Goal: Information Seeking & Learning: Learn about a topic

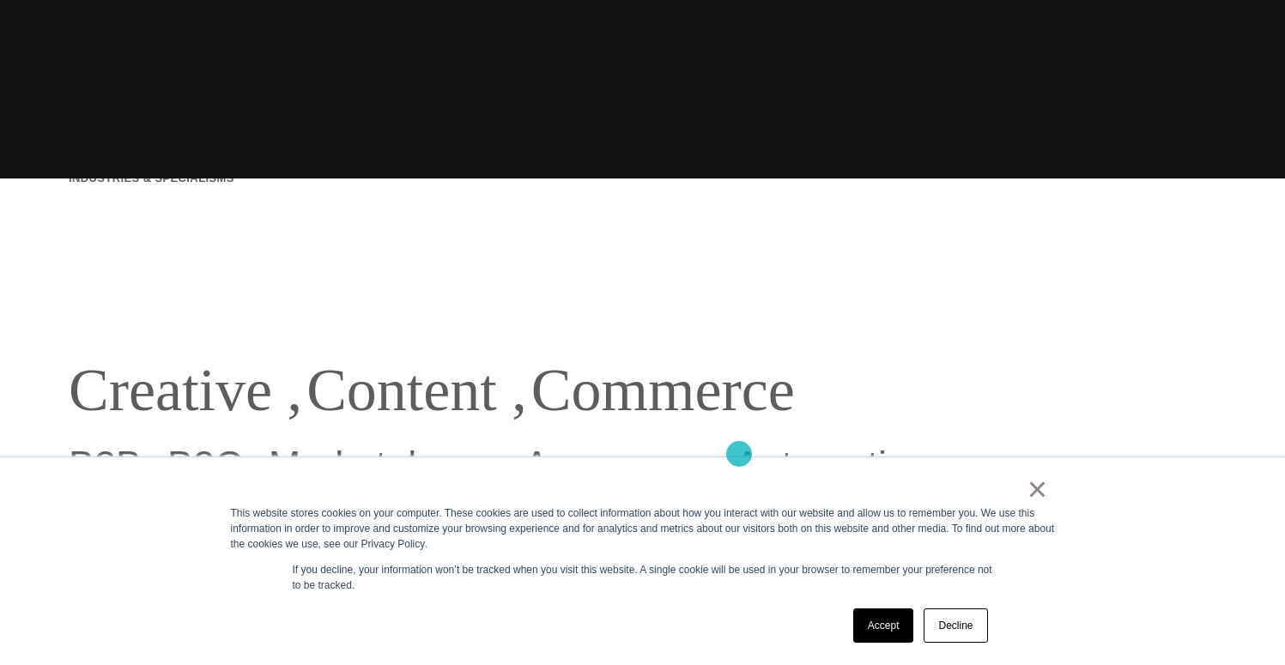
scroll to position [493, 0]
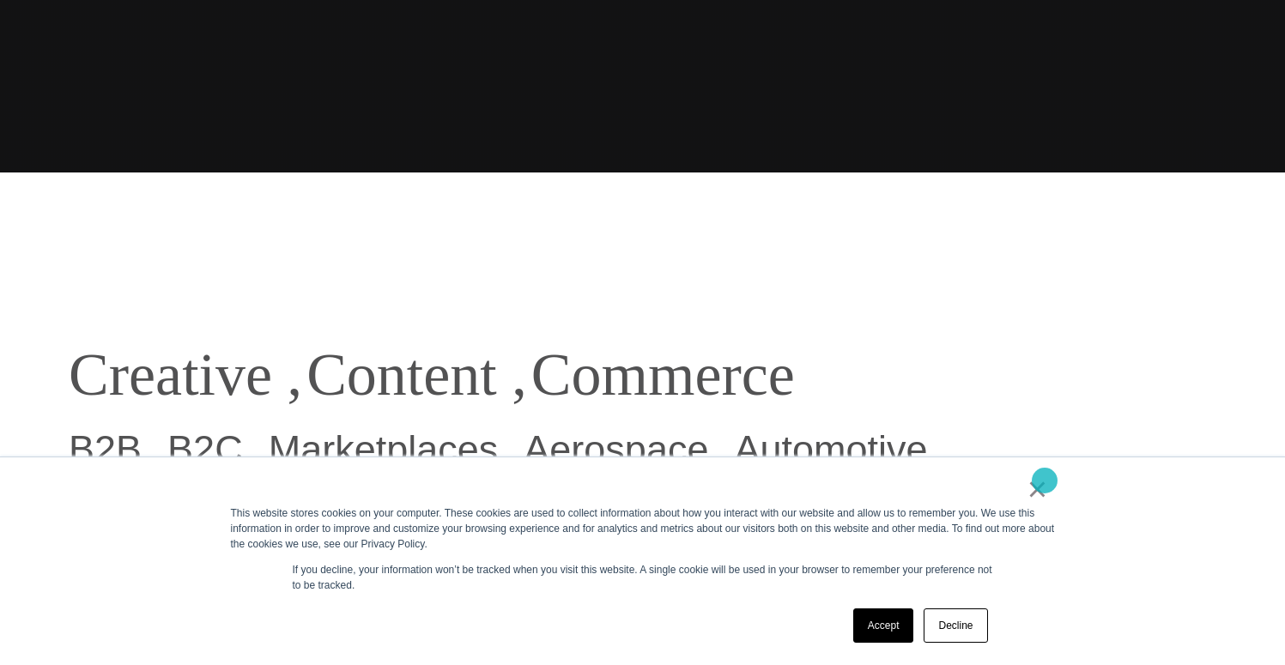
click at [1044, 481] on link "×" at bounding box center [1037, 488] width 21 height 15
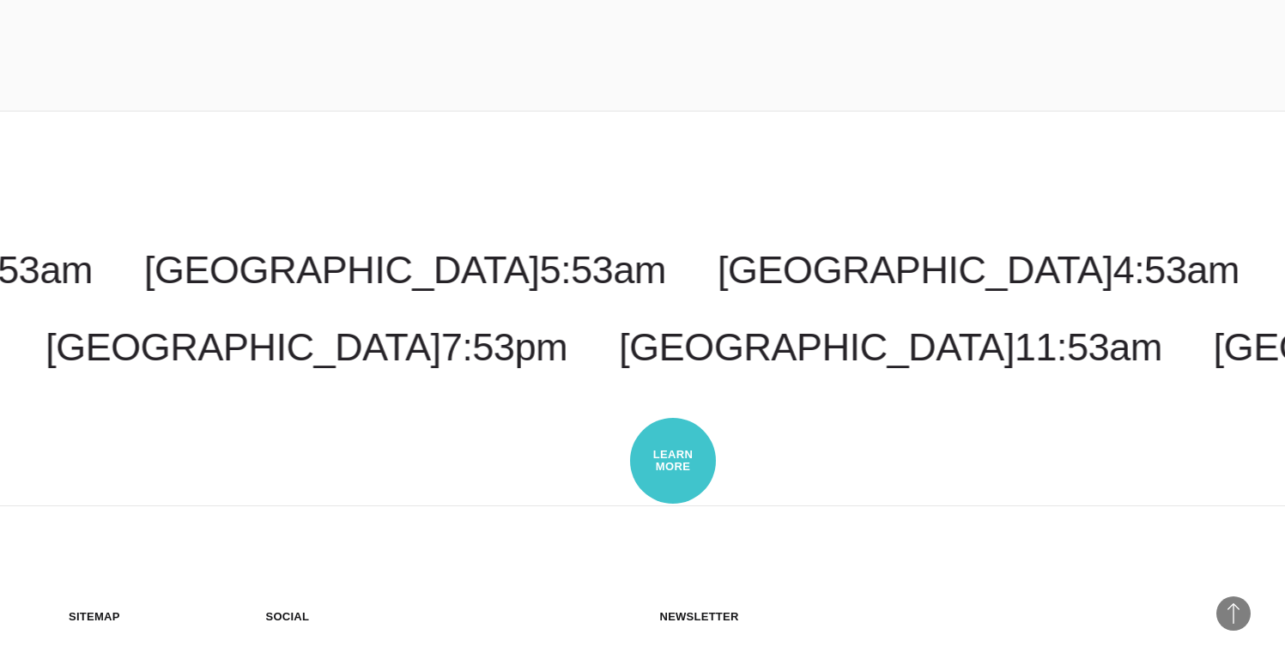
scroll to position [4843, 0]
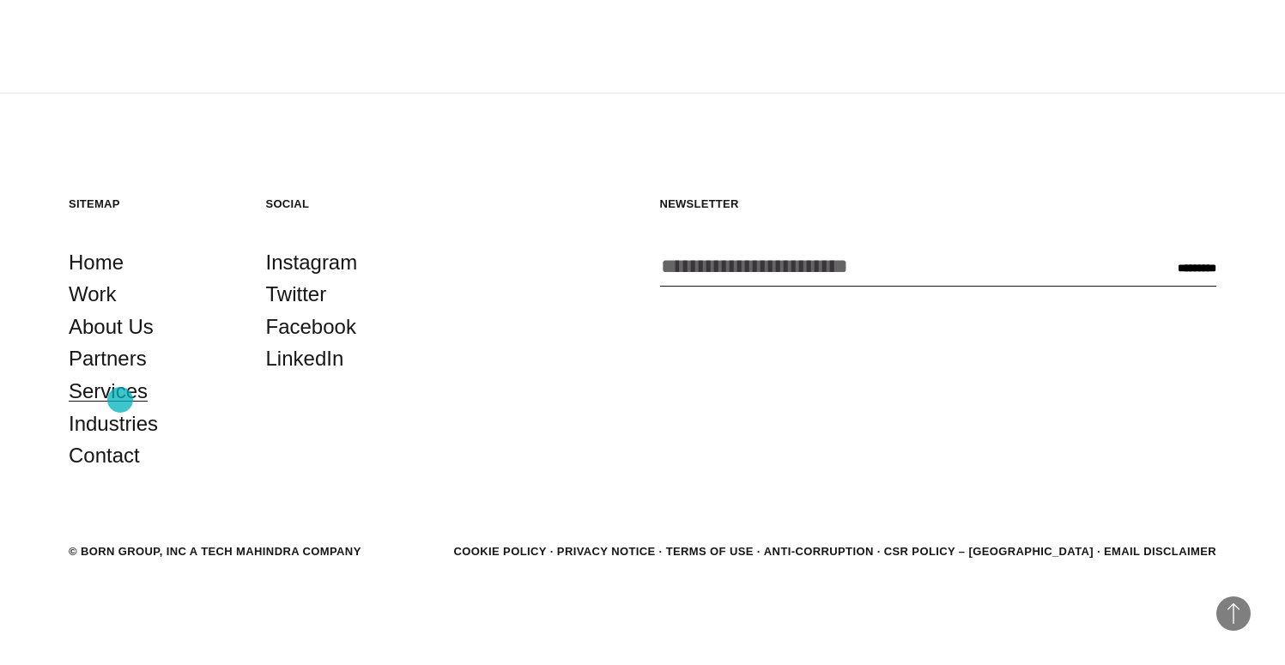
click at [120, 398] on link "Services" at bounding box center [108, 391] width 79 height 33
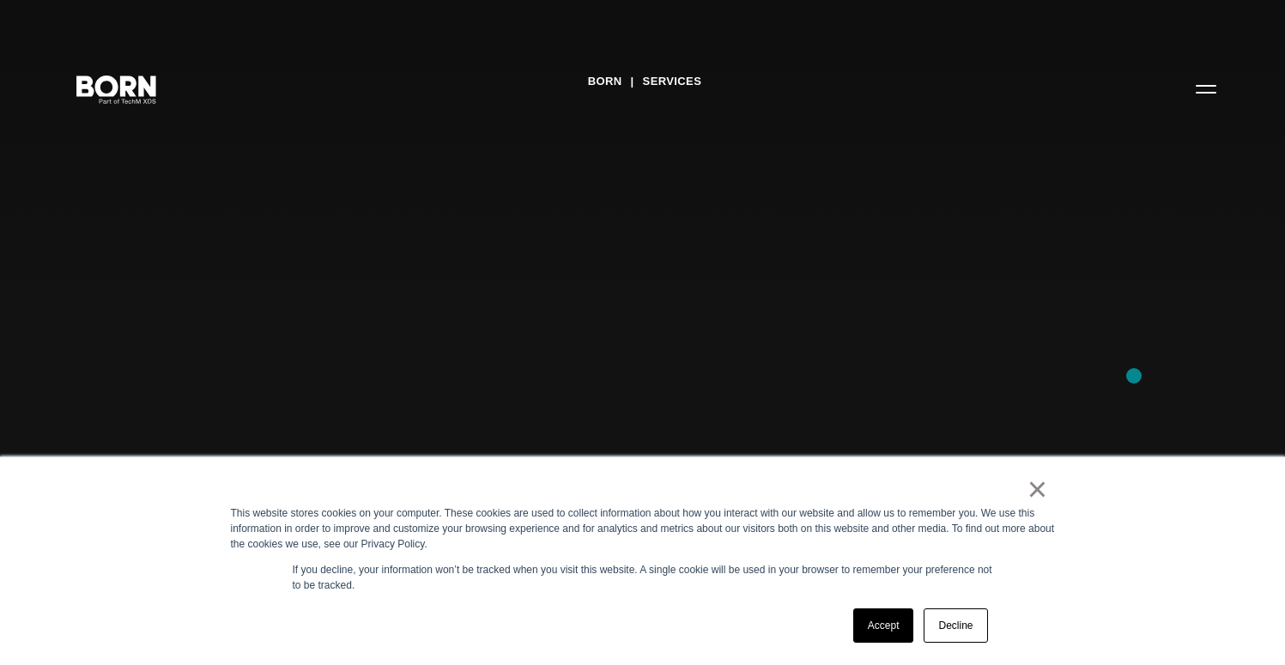
scroll to position [2774, 0]
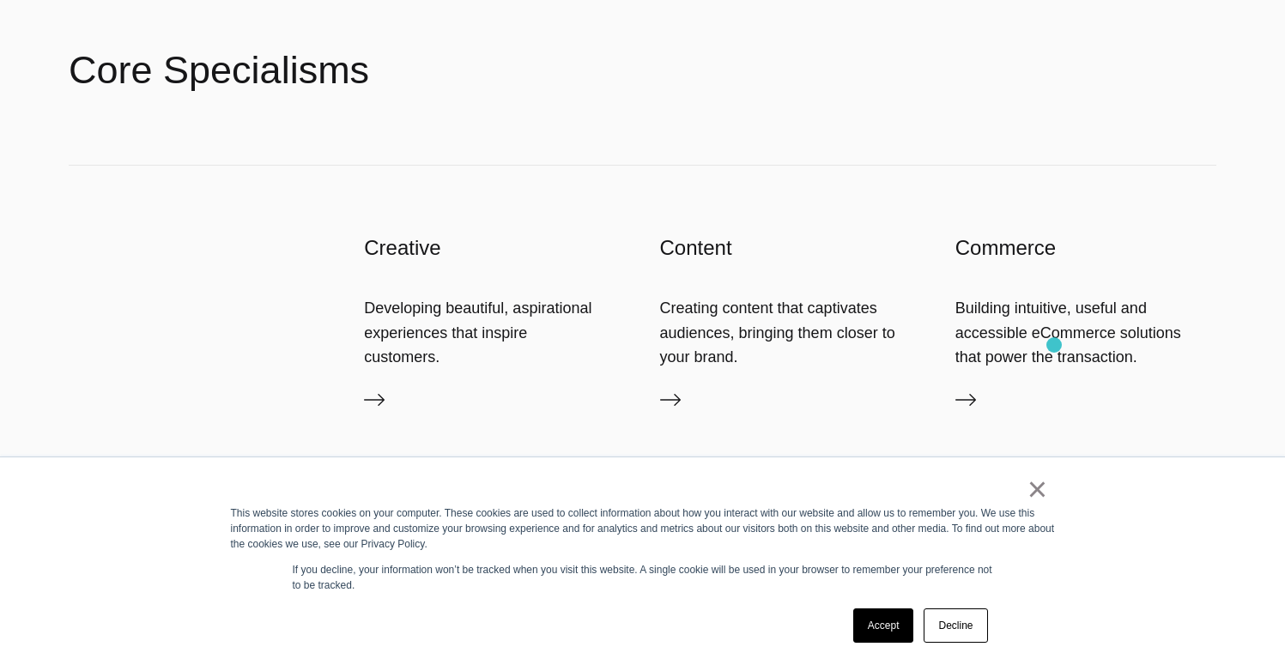
click at [1054, 345] on div "Building intuitive, useful and accessible eCommerce solutions that power the tr…" at bounding box center [1085, 332] width 261 height 73
click at [959, 408] on icon at bounding box center [965, 400] width 21 height 21
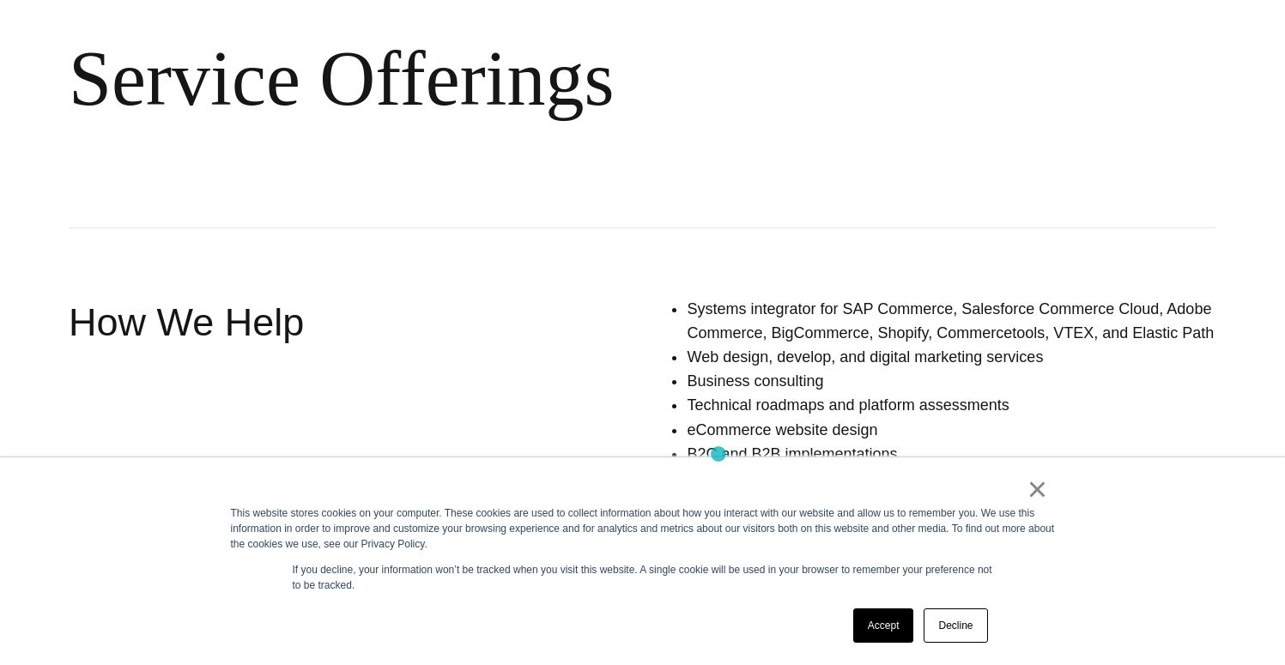
scroll to position [1598, 0]
